Goal: Task Accomplishment & Management: Manage account settings

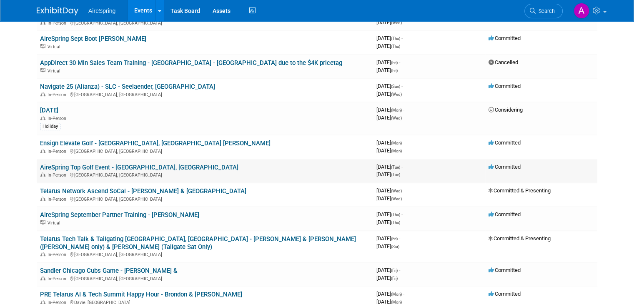
scroll to position [417, 0]
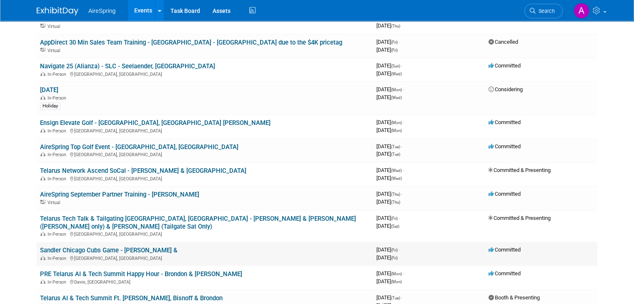
click at [123, 247] on link "Sandler Chicago Cubs Game - [PERSON_NAME] &" at bounding box center [109, 251] width 138 height 8
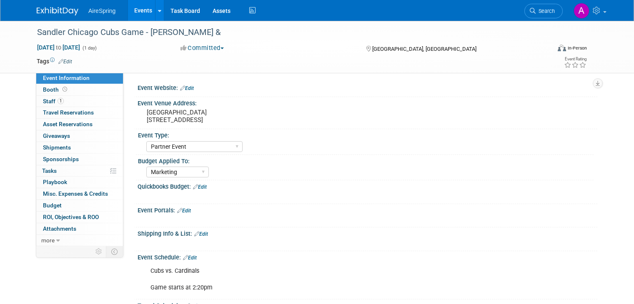
select select "Partner Event"
select select "Marketing"
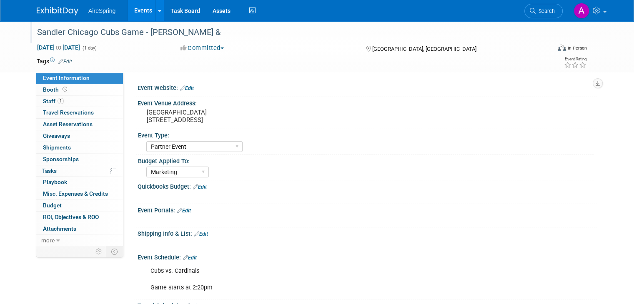
click at [188, 29] on div "Sandler Chicago Cubs Game - Curtin &" at bounding box center [287, 32] width 506 height 15
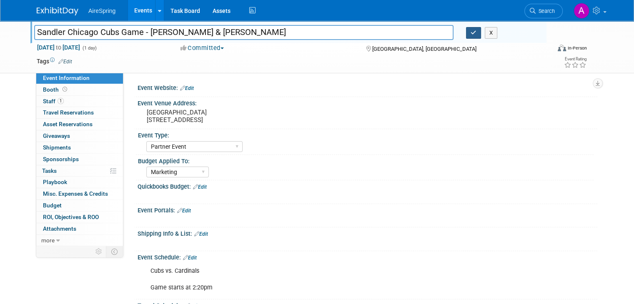
type input "Sandler Chicago Cubs Game - [PERSON_NAME] & [PERSON_NAME]"
click at [473, 38] on button "button" at bounding box center [473, 33] width 15 height 12
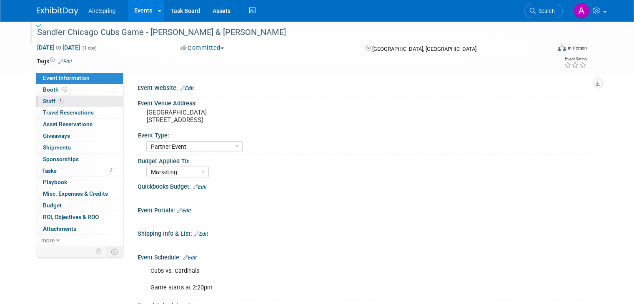
click at [58, 102] on span "1" at bounding box center [61, 101] width 6 height 6
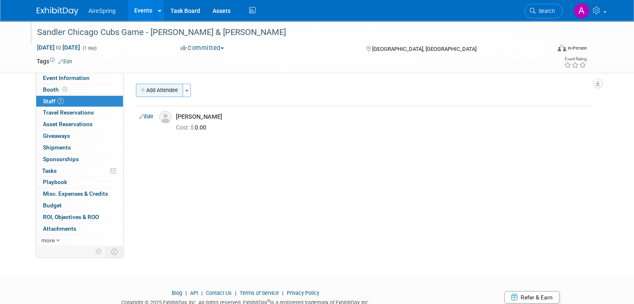
click at [155, 91] on button "Add Attendee" at bounding box center [159, 90] width 47 height 13
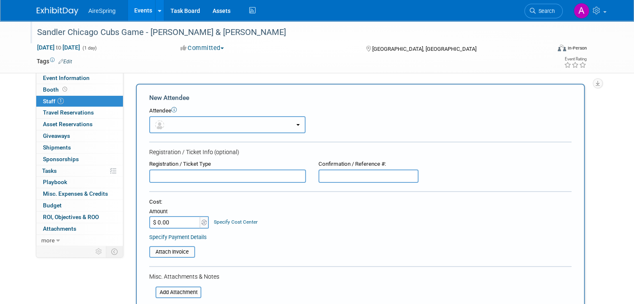
click at [179, 119] on button "button" at bounding box center [227, 124] width 156 height 17
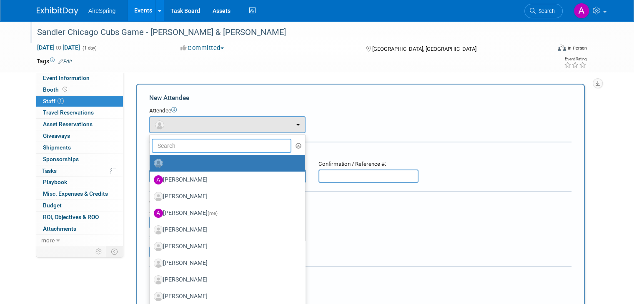
click at [183, 145] on input "text" at bounding box center [222, 146] width 140 height 14
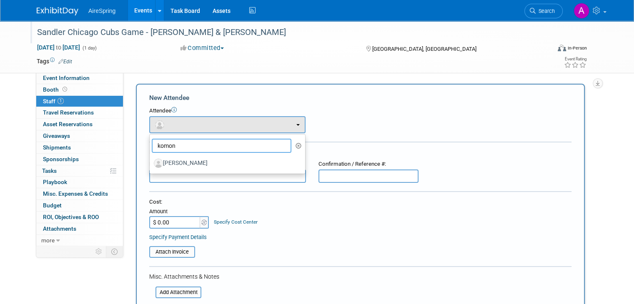
type input "komon"
click at [187, 173] on ul "komon Aila Ortiaga Andrew Bowser Angie Handal (me) Armen Simonyan Arno Vigen" at bounding box center [227, 154] width 156 height 40
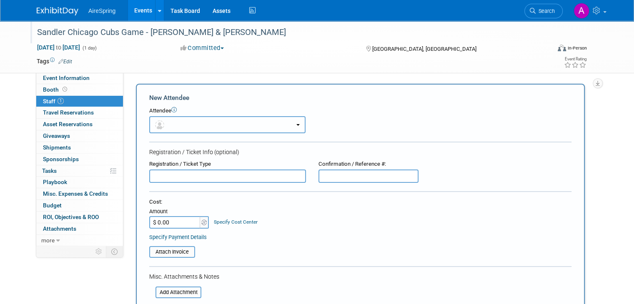
click at [195, 124] on button "button" at bounding box center [227, 124] width 156 height 17
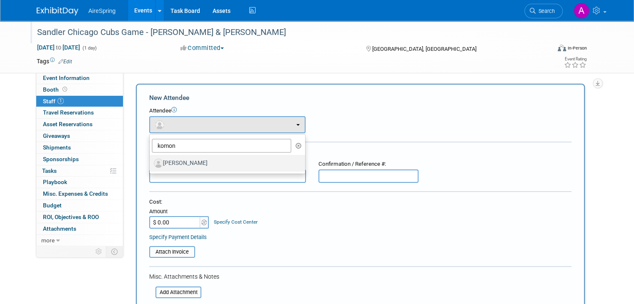
click at [192, 165] on label "Rick Komon" at bounding box center [225, 163] width 143 height 13
click at [151, 165] on input "Rick Komon" at bounding box center [147, 162] width 5 height 5
select select "dd686903-270b-487e-85f7-4062301622b0"
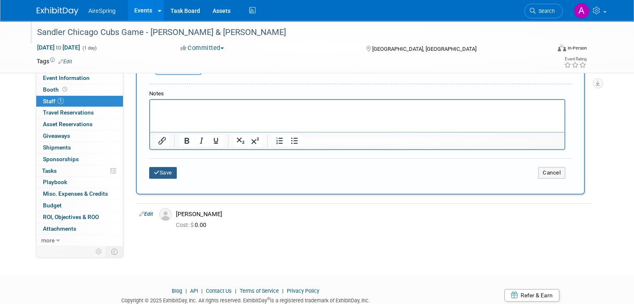
click at [158, 172] on button "Save" at bounding box center [163, 173] width 28 height 12
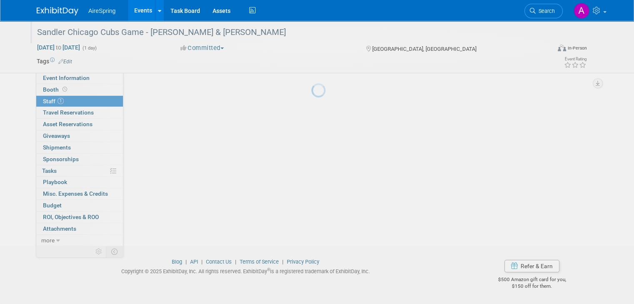
scroll to position [31, 0]
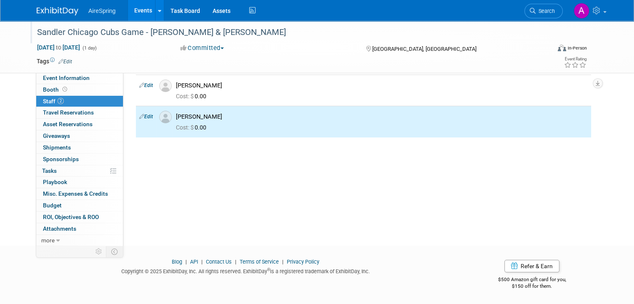
click at [137, 14] on link "Events" at bounding box center [143, 10] width 30 height 21
